Goal: Task Accomplishment & Management: Manage account settings

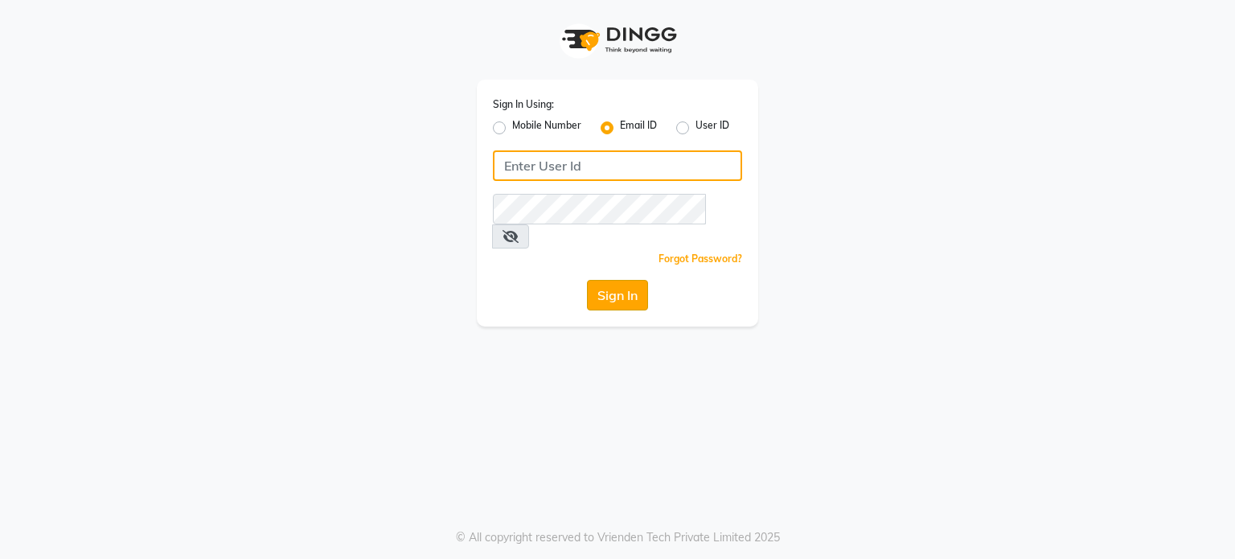
type input "[EMAIL_ADDRESS][DOMAIN_NAME]"
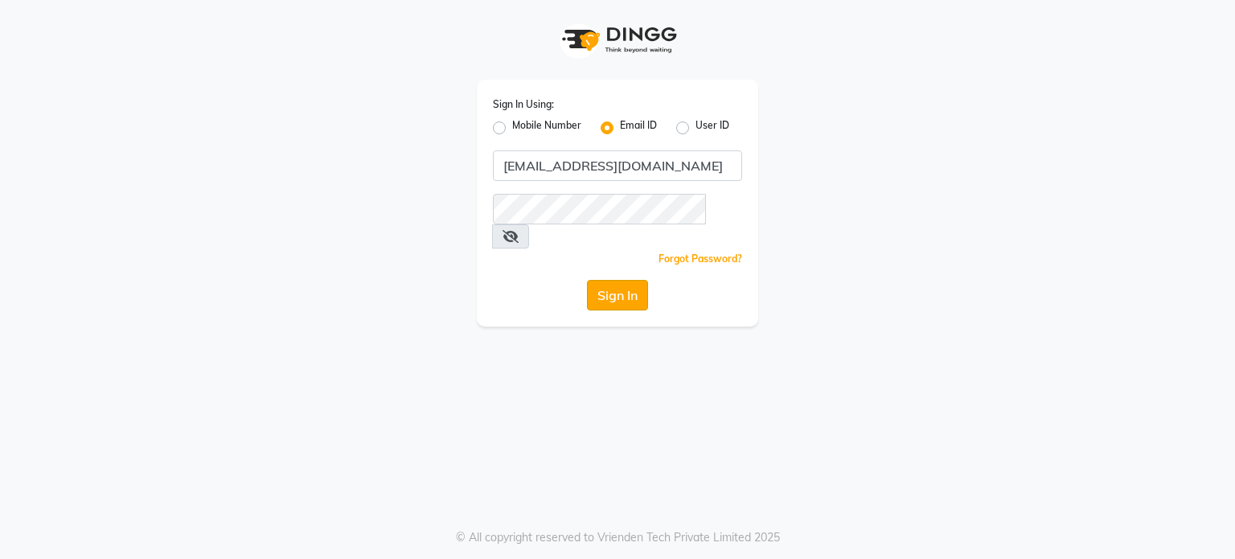
click at [624, 280] on button "Sign In" at bounding box center [617, 295] width 61 height 31
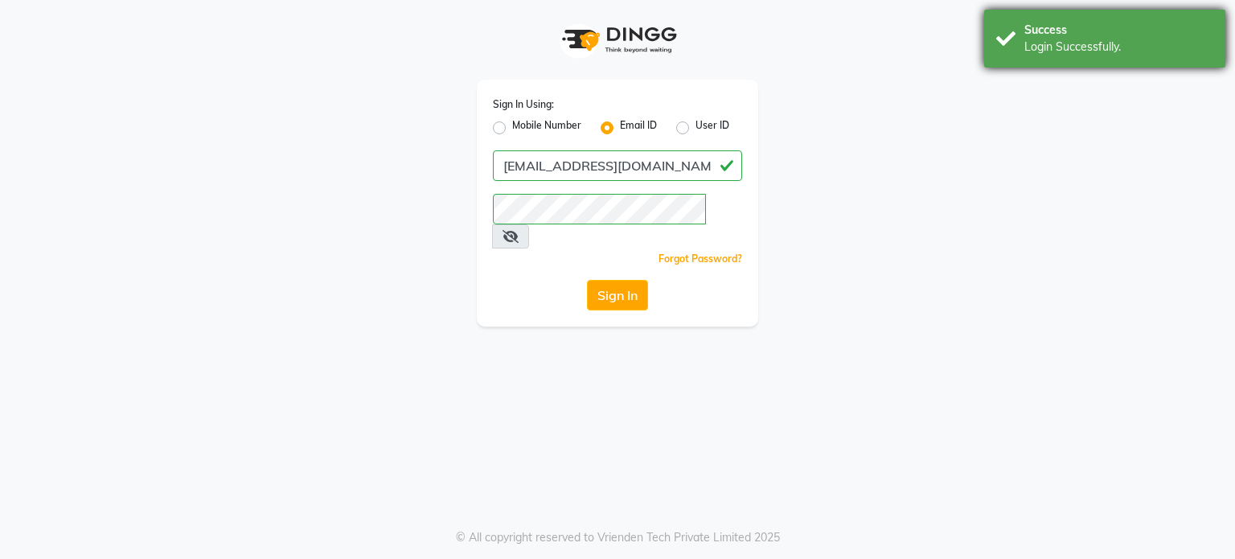
click at [1045, 54] on div "Login Successfully." at bounding box center [1119, 47] width 189 height 17
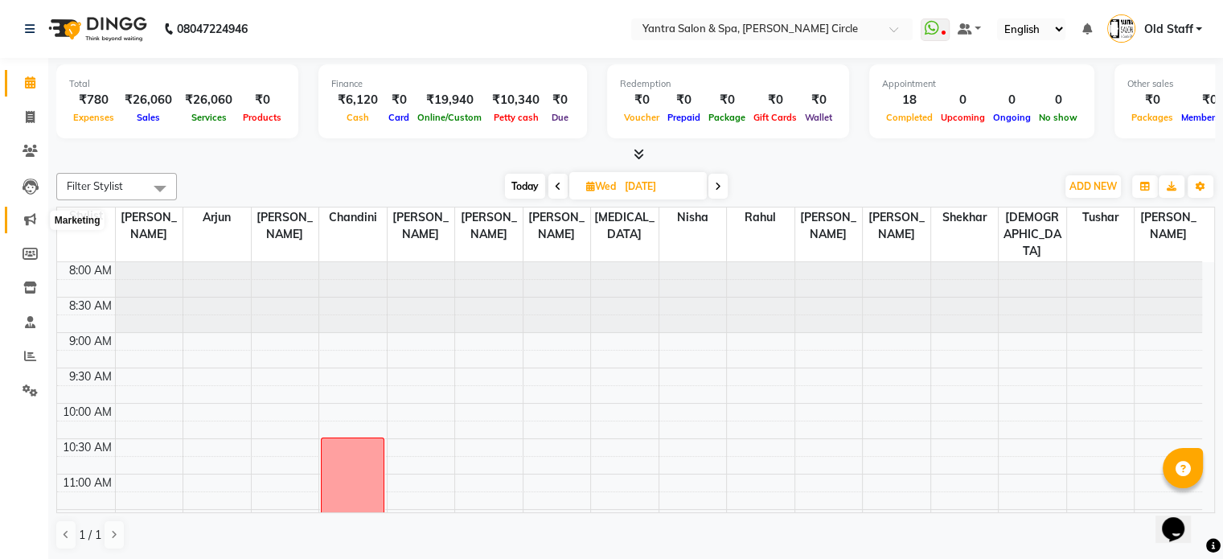
click at [24, 223] on icon at bounding box center [30, 219] width 12 height 12
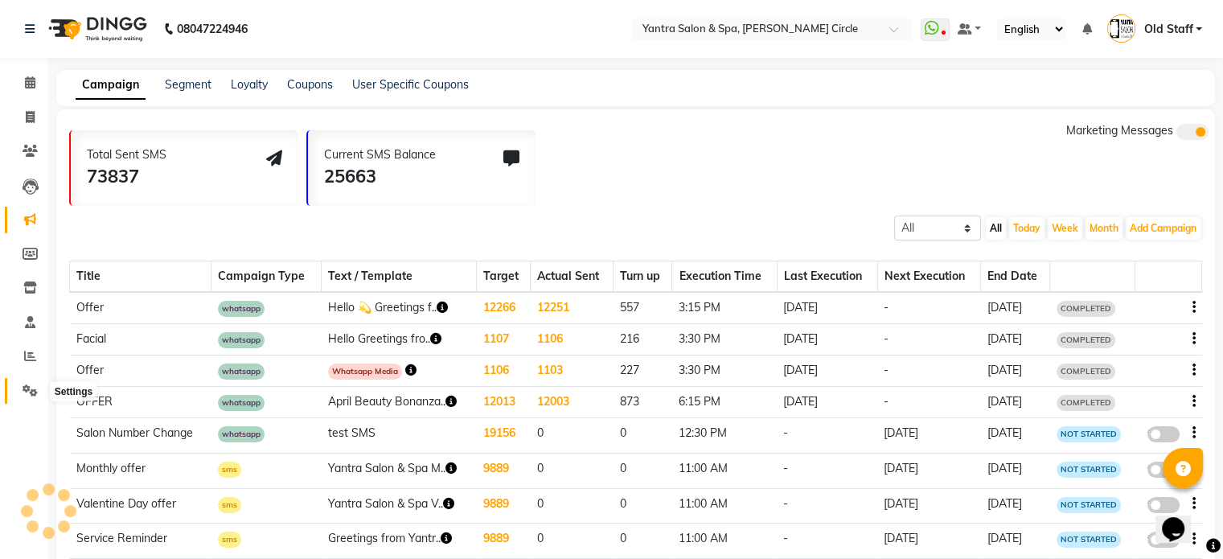
click at [26, 392] on icon at bounding box center [30, 390] width 15 height 12
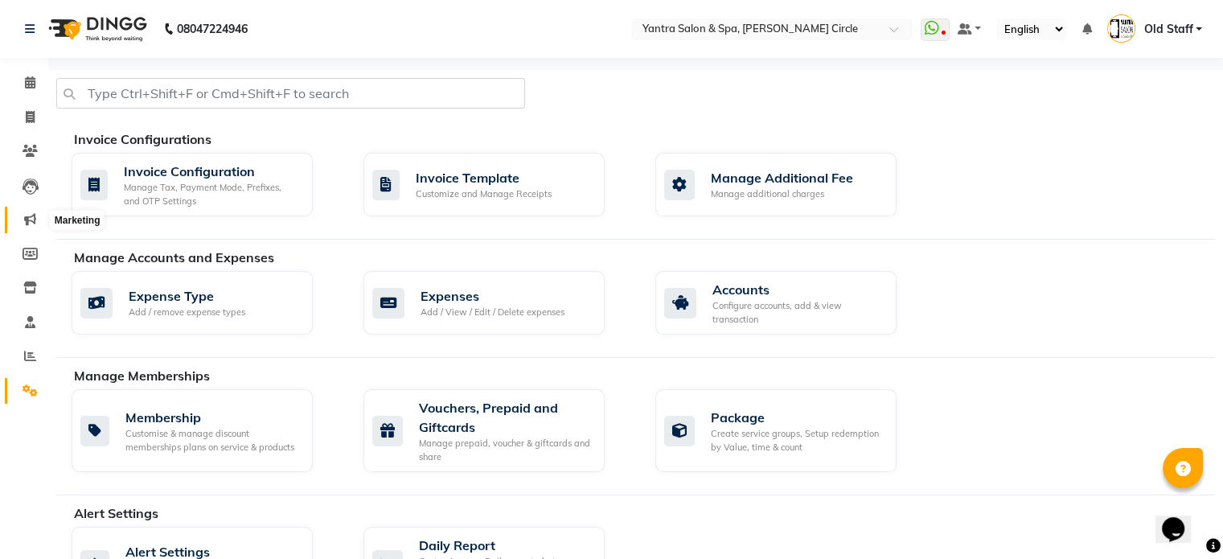
click at [16, 213] on span at bounding box center [30, 220] width 28 height 18
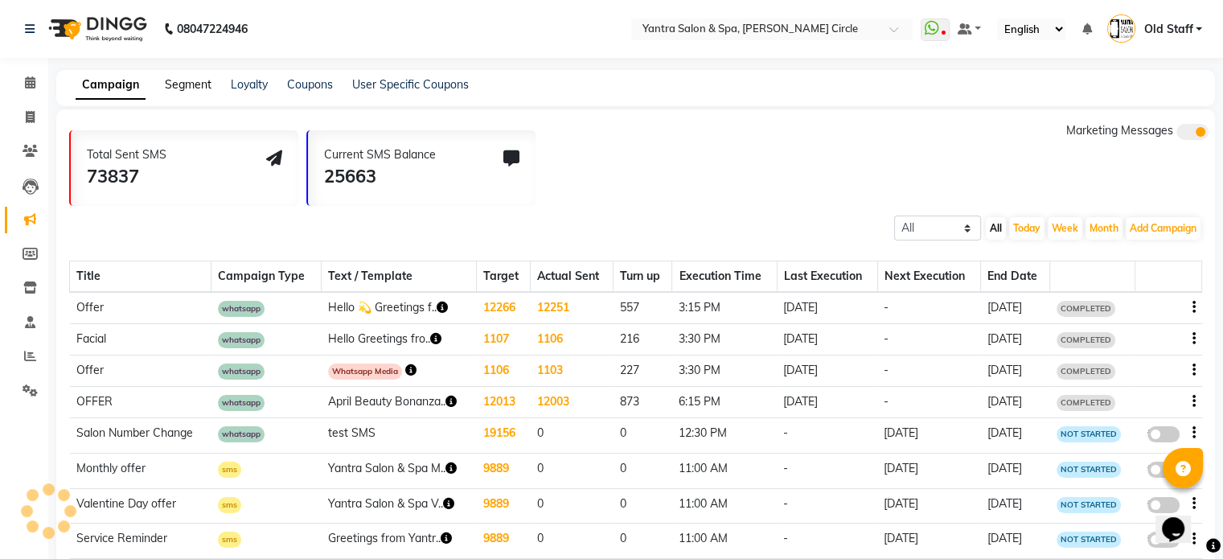
click at [188, 82] on link "Segment" at bounding box center [188, 84] width 47 height 14
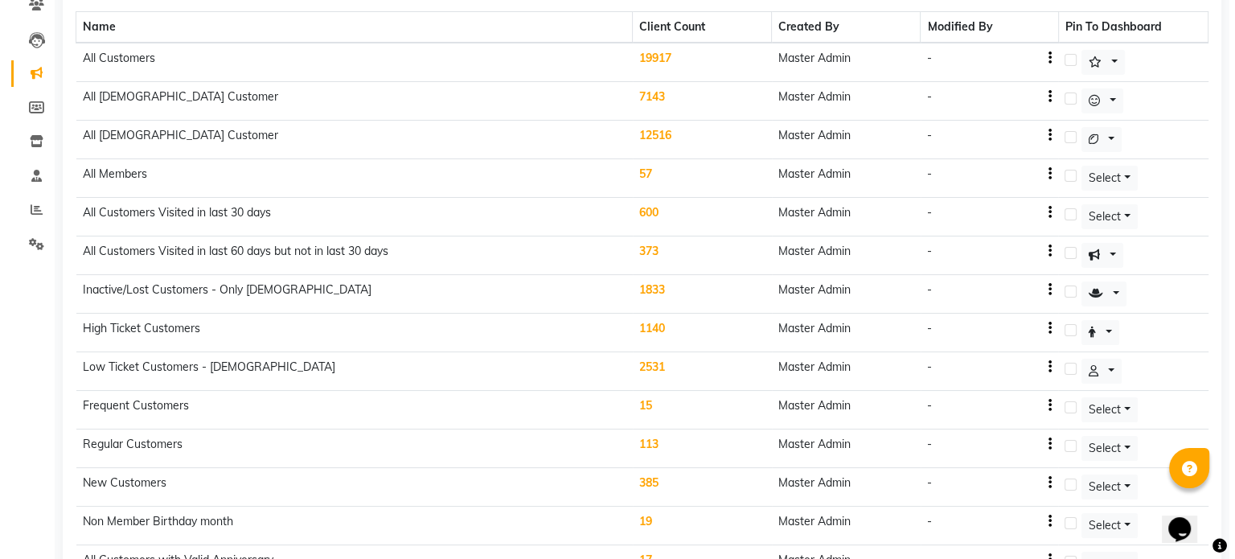
scroll to position [200, 0]
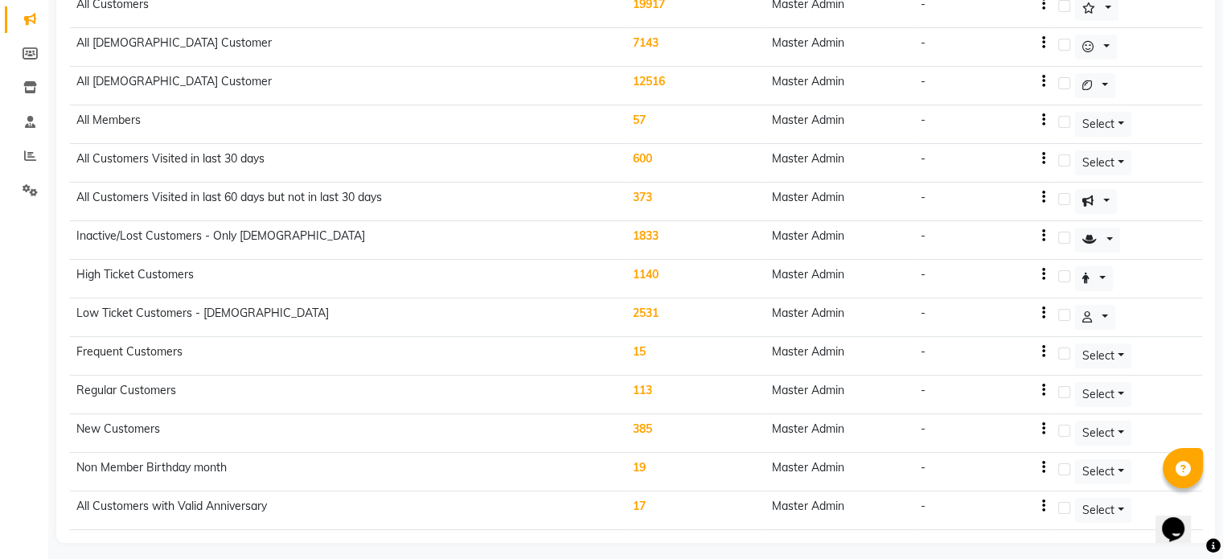
click at [1049, 232] on td "-" at bounding box center [983, 240] width 138 height 39
click at [1045, 236] on icon "button" at bounding box center [1043, 236] width 3 height 1
click at [1003, 224] on div "Edit" at bounding box center [1007, 223] width 39 height 20
select select ">"
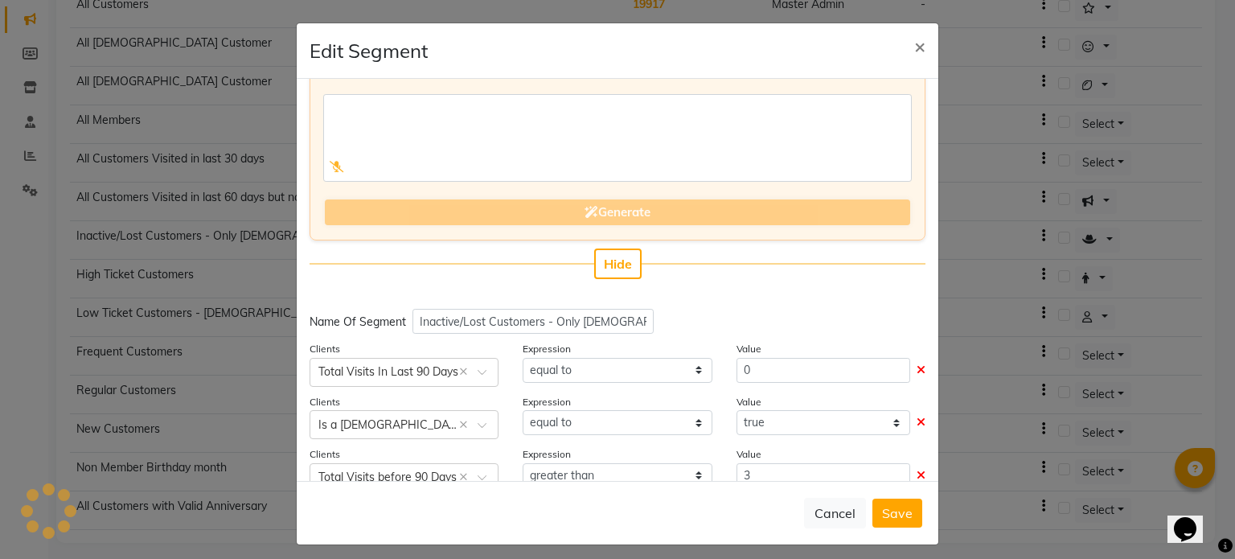
scroll to position [148, 0]
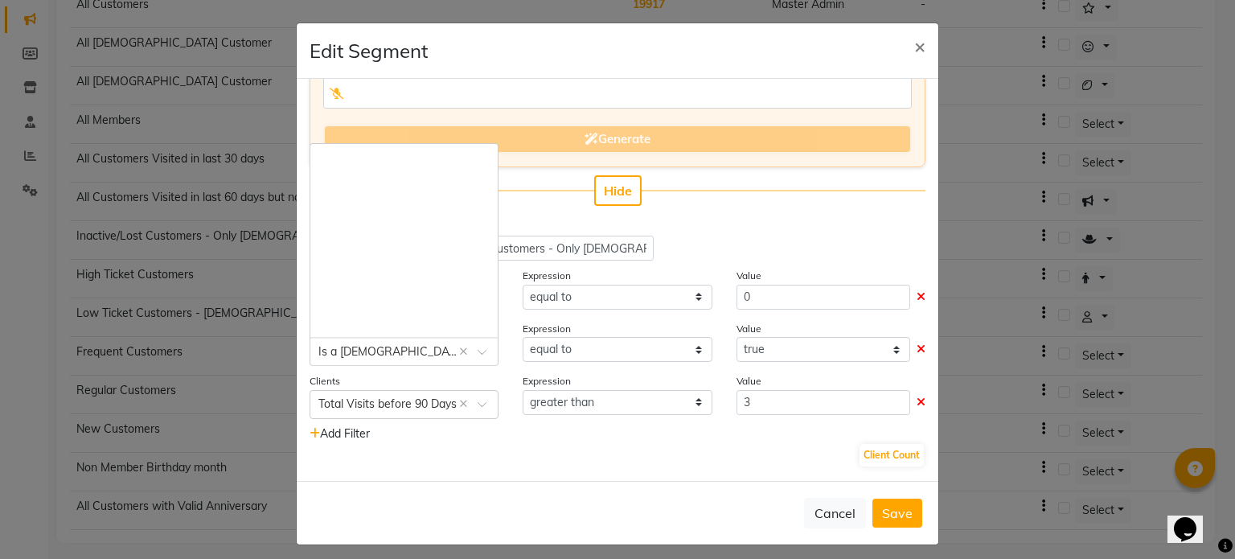
click at [419, 354] on input "text" at bounding box center [387, 350] width 139 height 17
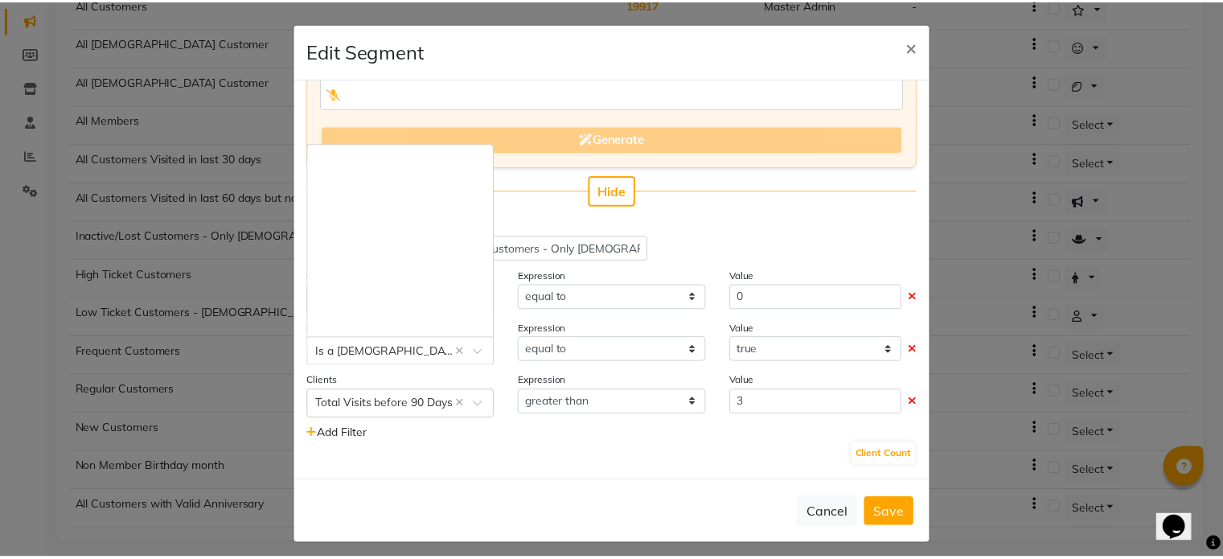
scroll to position [565, 0]
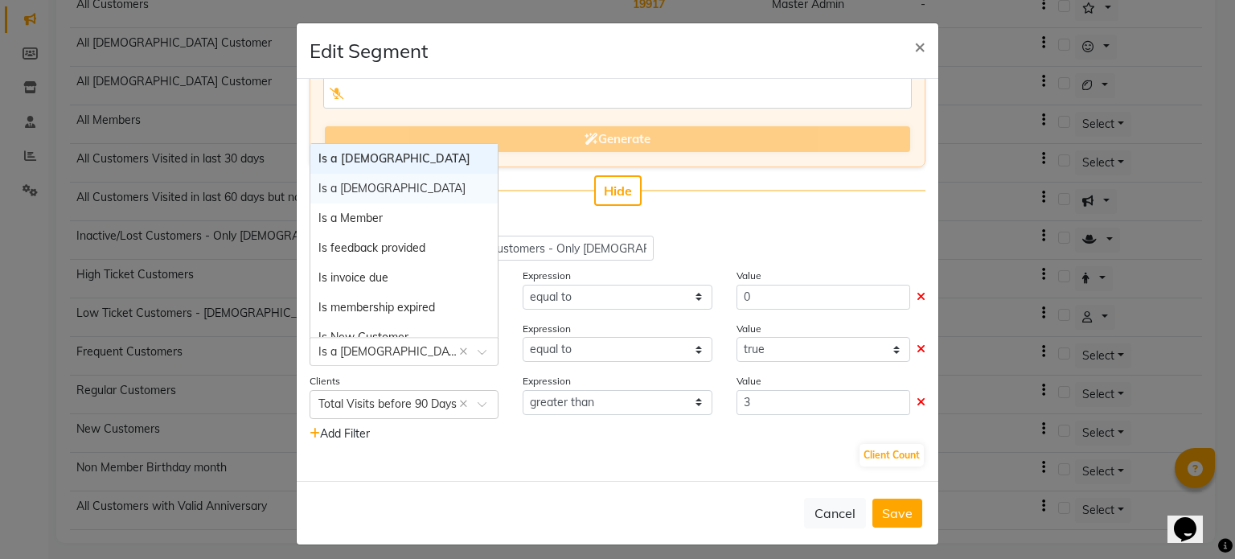
click at [396, 195] on div "Is a [DEMOGRAPHIC_DATA]" at bounding box center [403, 189] width 187 height 30
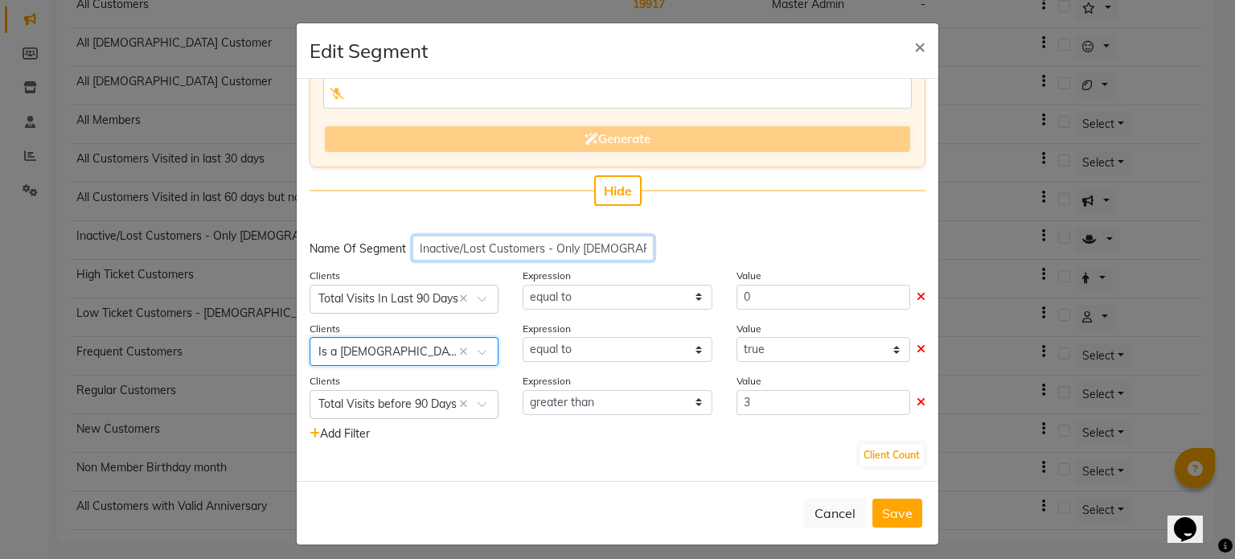
click at [605, 250] on input "Inactive/Lost Customers - Only [DEMOGRAPHIC_DATA]" at bounding box center [533, 248] width 241 height 25
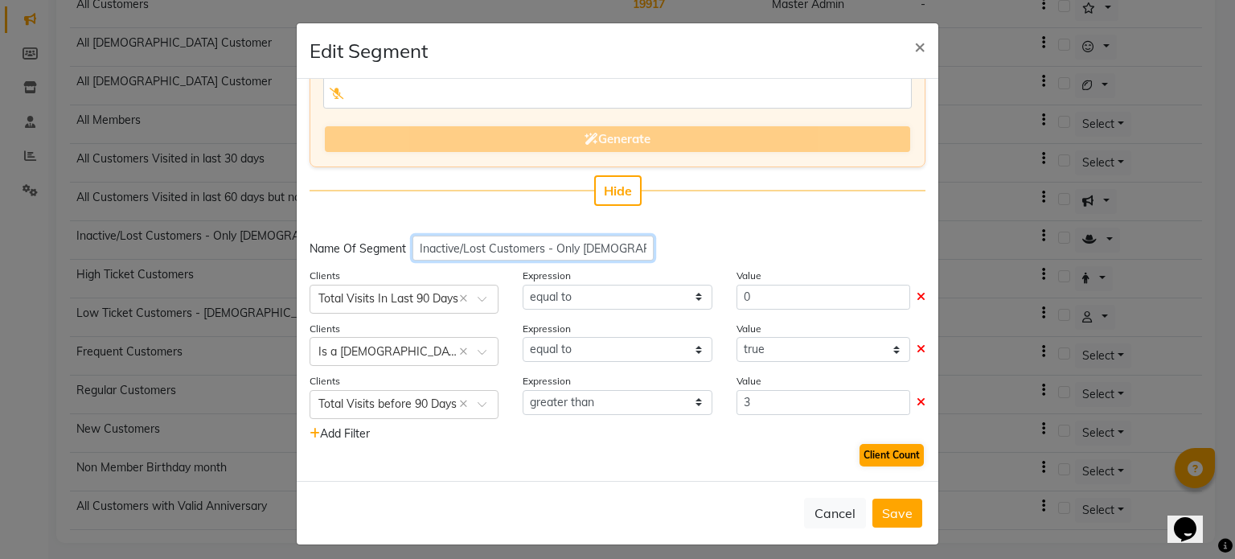
type input "Inactive/Lost Customers - Only [DEMOGRAPHIC_DATA]"
click at [872, 458] on button "Client Count" at bounding box center [892, 455] width 64 height 23
click at [885, 509] on button "Save" at bounding box center [898, 513] width 50 height 29
